Goal: Communication & Community: Answer question/provide support

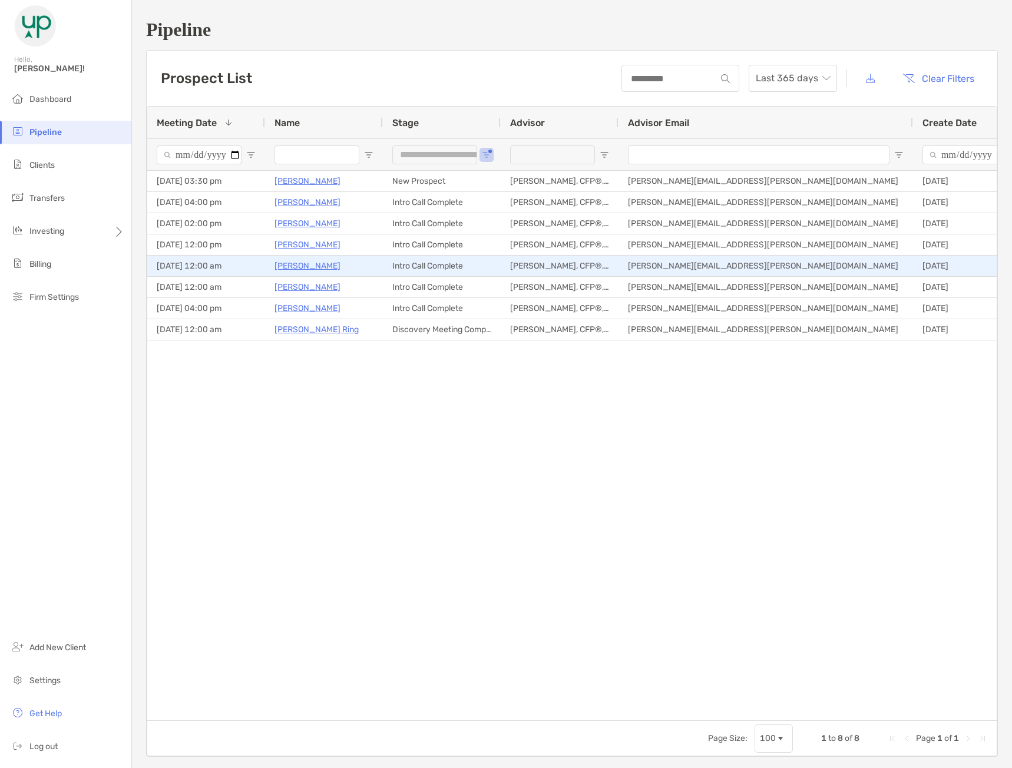
click at [321, 270] on p "[PERSON_NAME]" at bounding box center [308, 266] width 66 height 15
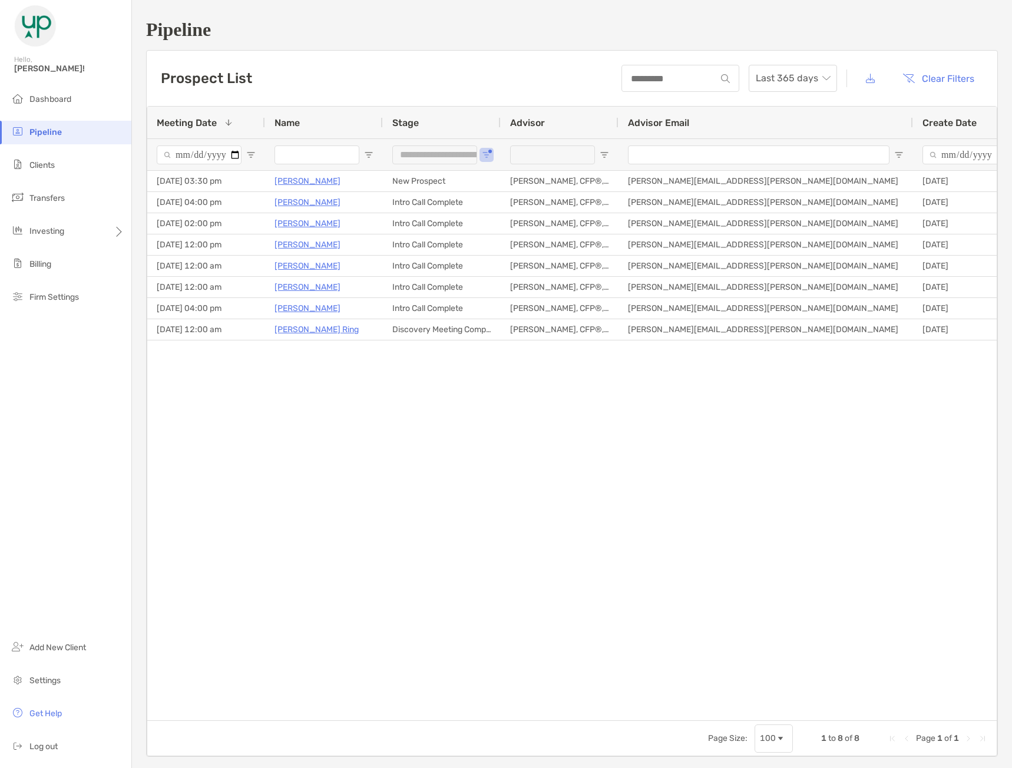
click at [717, 33] on h1 "Pipeline" at bounding box center [572, 30] width 852 height 22
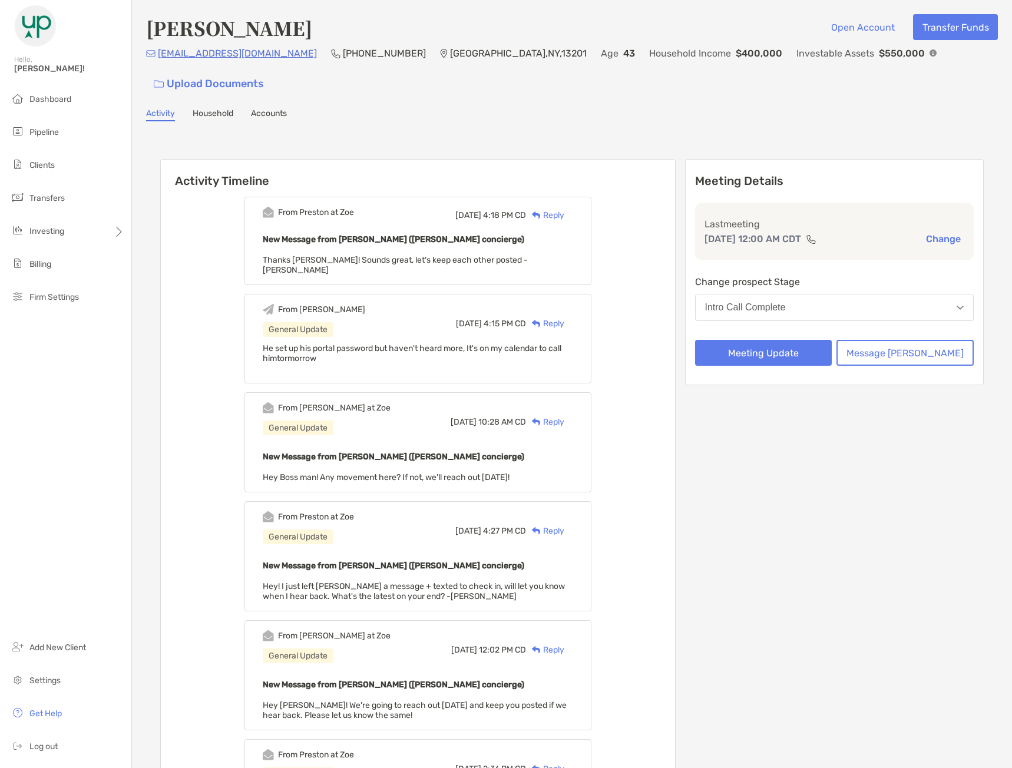
click at [565, 209] on div "Reply" at bounding box center [545, 215] width 38 height 12
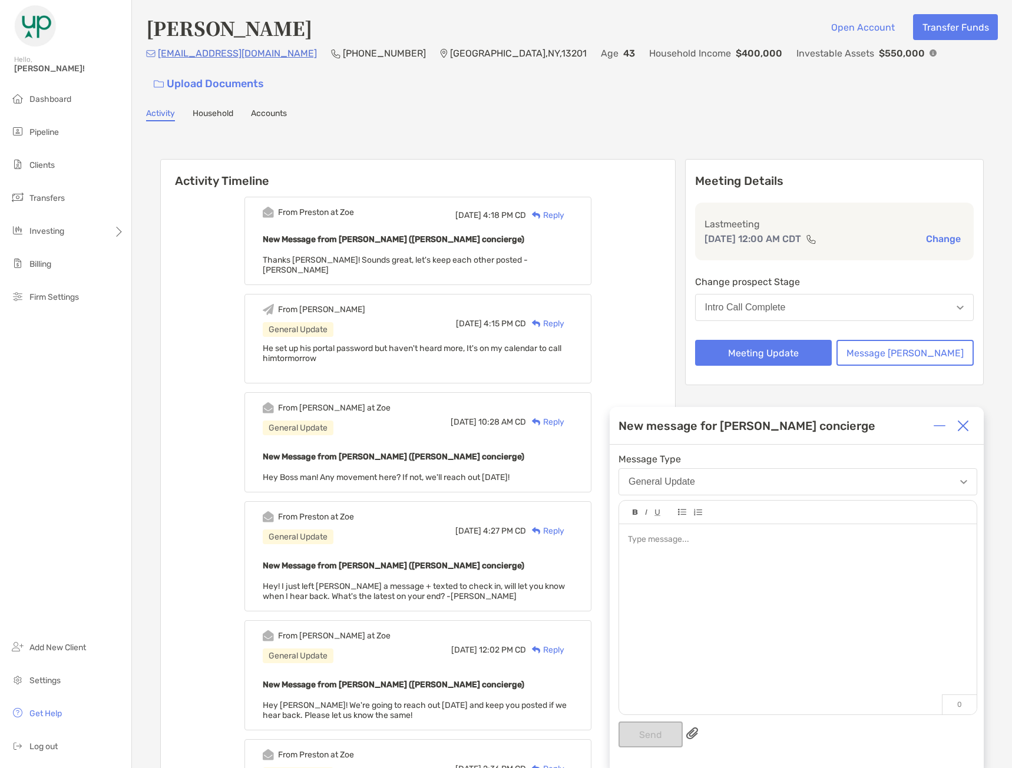
click at [763, 601] on div at bounding box center [798, 613] width 358 height 179
drag, startPoint x: 666, startPoint y: 724, endPoint x: 655, endPoint y: 716, distance: 13.1
click at [664, 726] on button "Send" at bounding box center [651, 735] width 64 height 26
